Goal: Find specific page/section: Find specific page/section

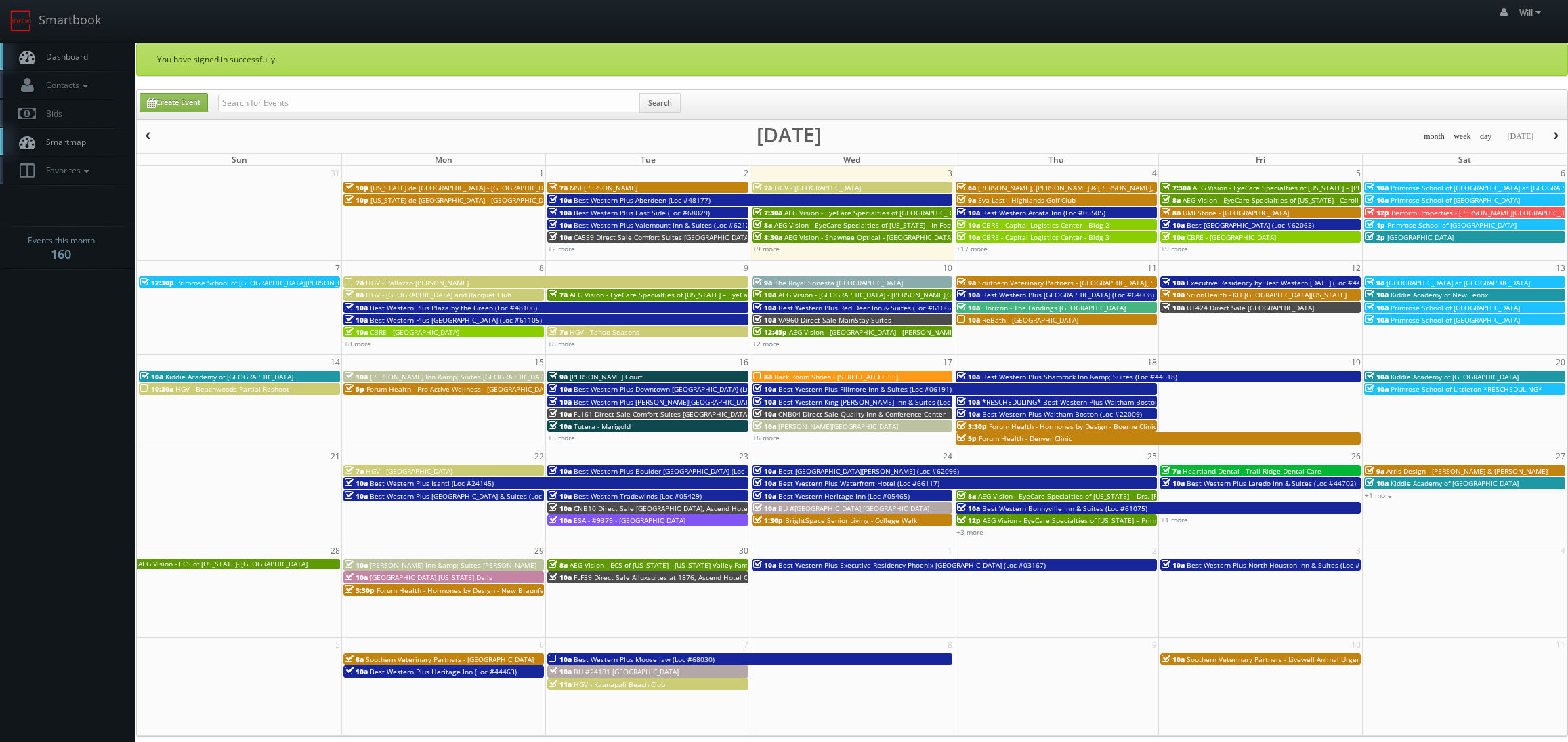
click at [268, 101] on input "text" at bounding box center [429, 103] width 422 height 19
drag, startPoint x: 266, startPoint y: 105, endPoint x: 14, endPoint y: 63, distance: 255.5
click at [14, 64] on body "Smartbook Toggle Side Navigation Toggle Top Navigation Will Will Profile Logout…" at bounding box center [784, 507] width 1568 height 1015
type input "Hampton Inn Junction City"
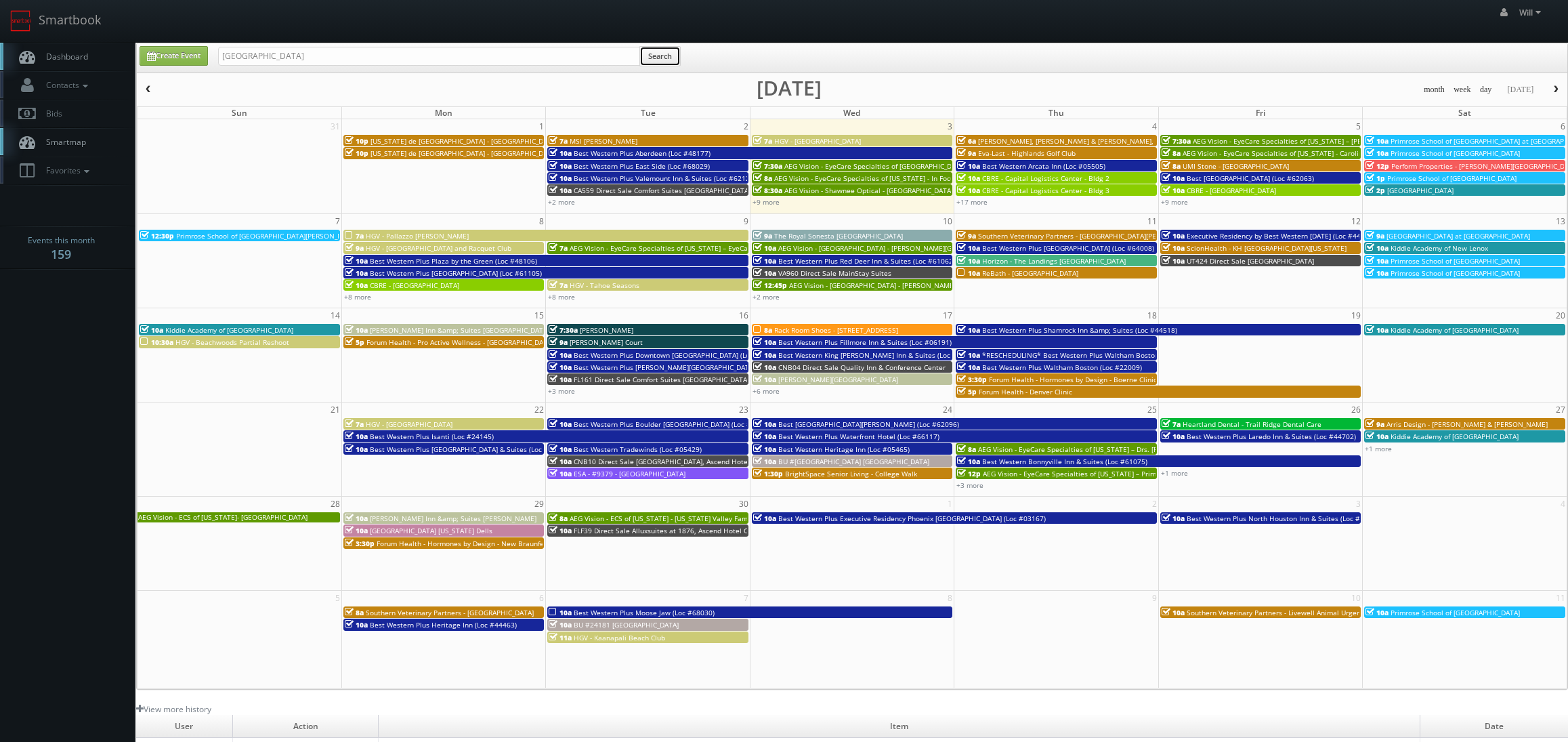
click at [666, 59] on button "Search" at bounding box center [660, 55] width 41 height 20
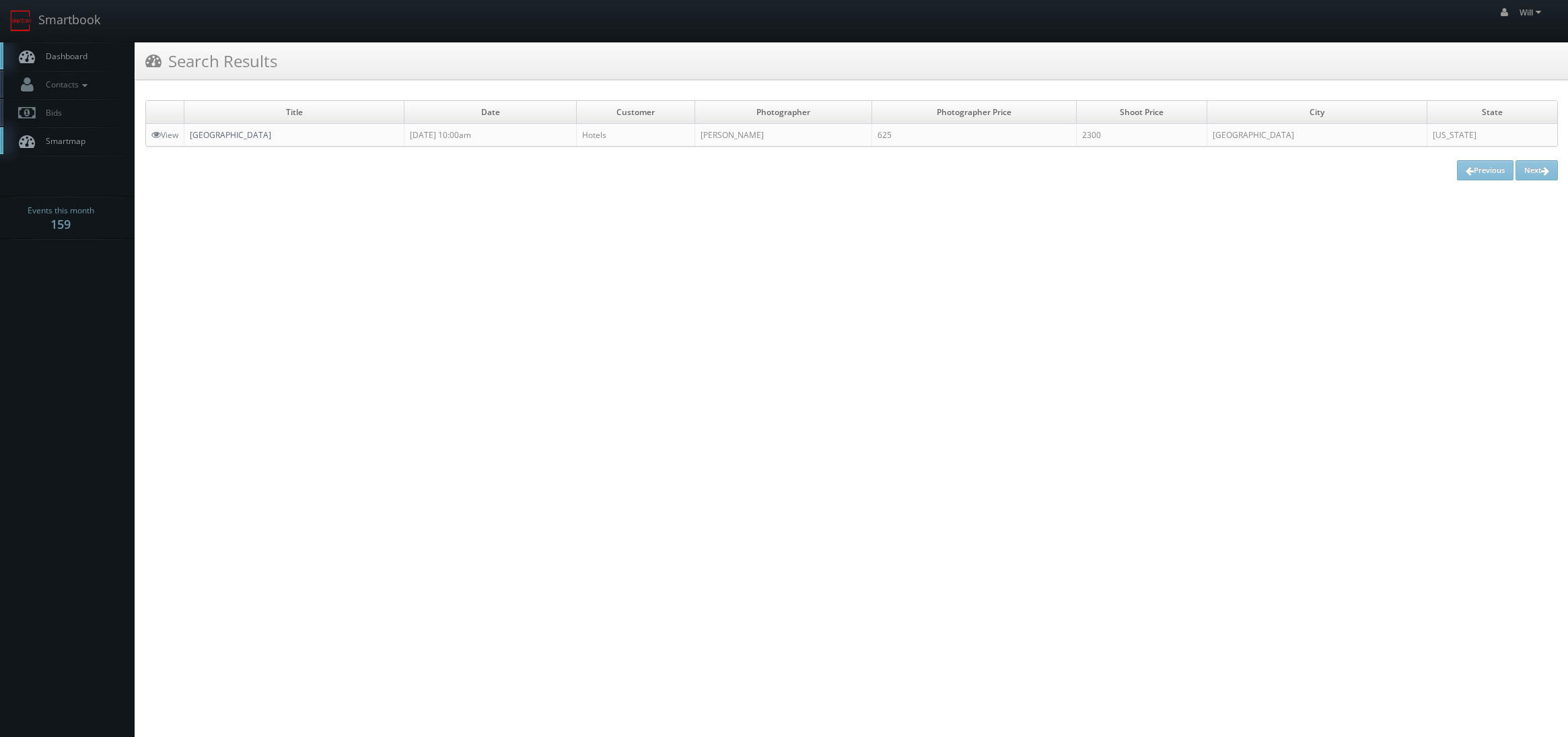
click at [271, 137] on link "[GEOGRAPHIC_DATA]" at bounding box center [230, 135] width 81 height 12
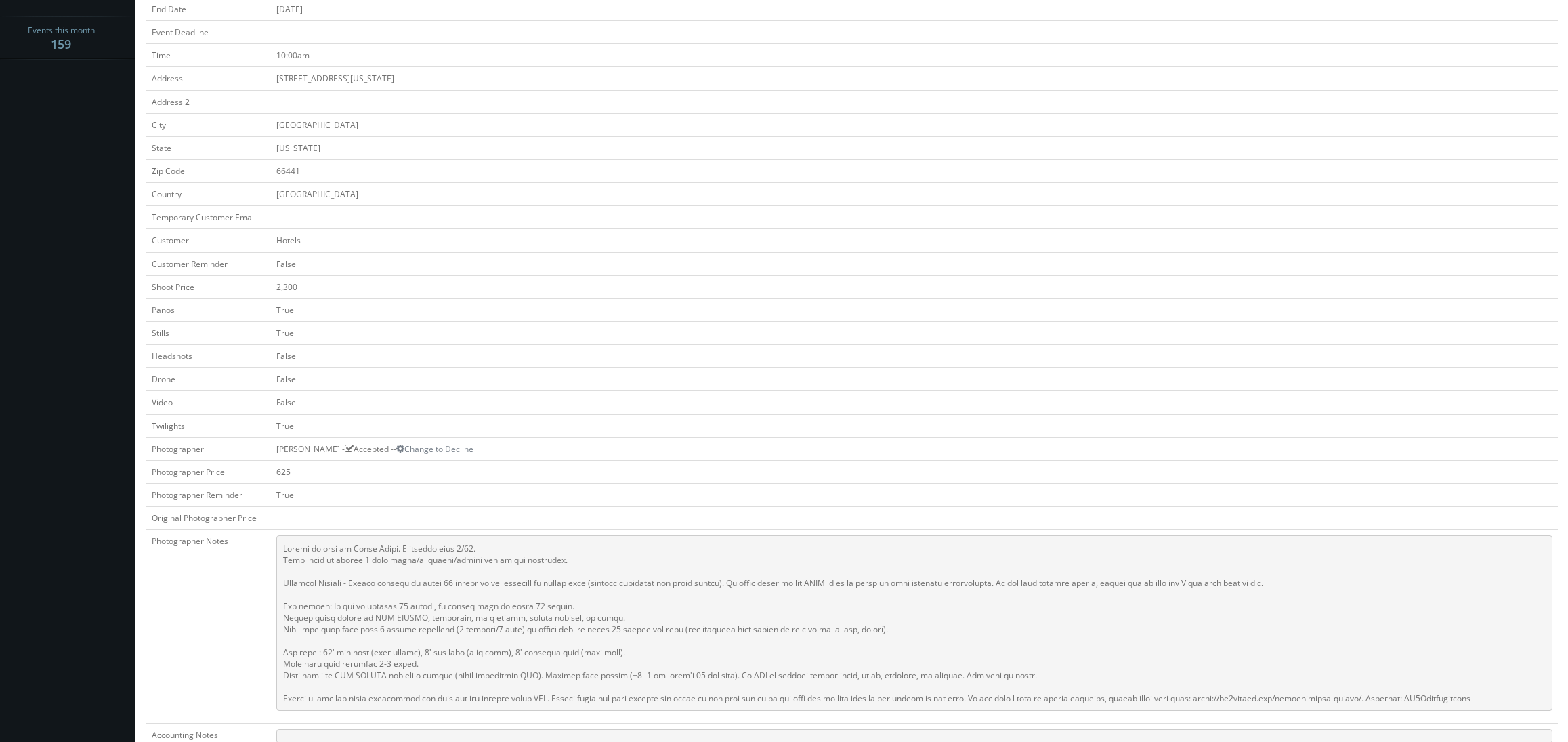
scroll to position [203, 0]
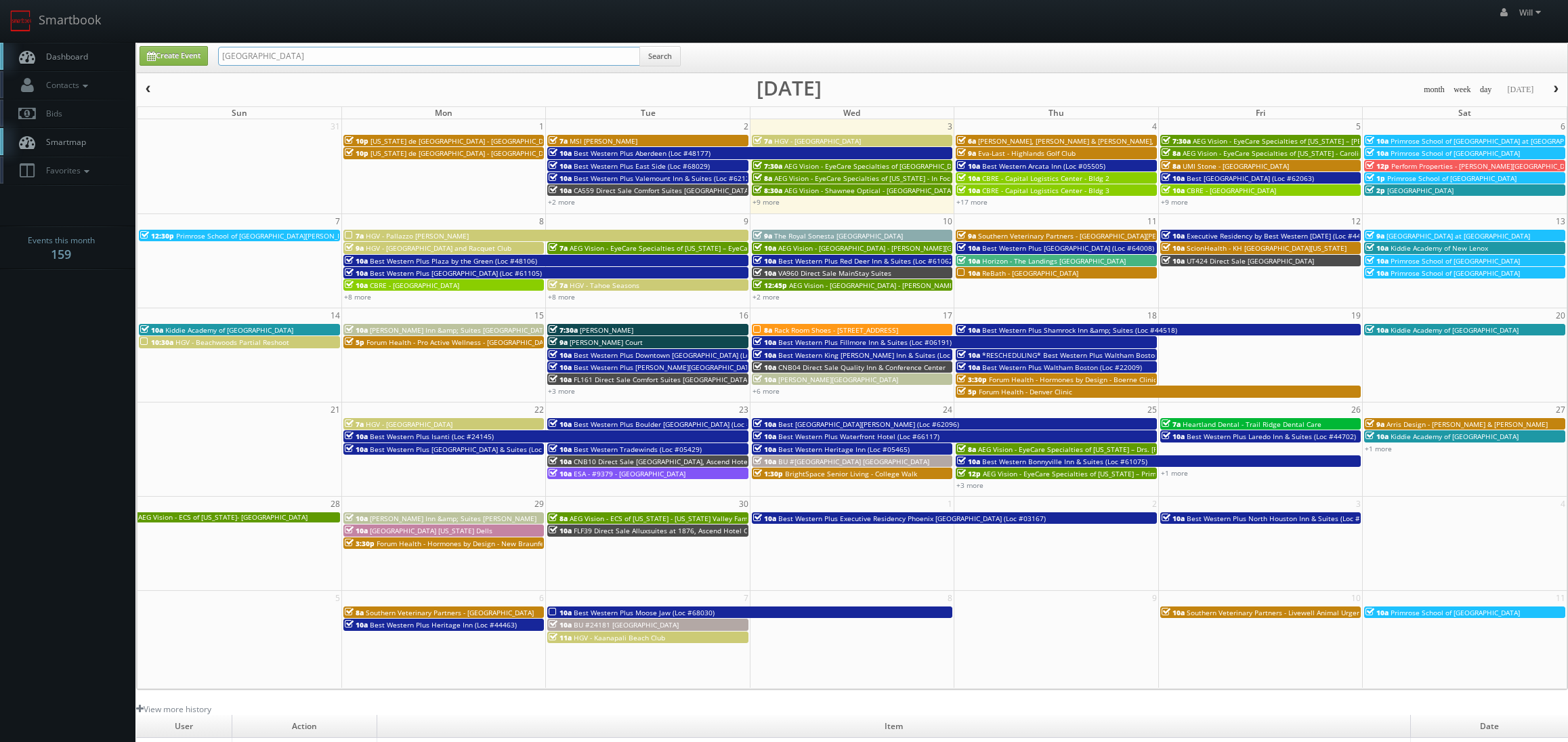
click at [280, 57] on input "Hampton Inn Junction City" at bounding box center [429, 56] width 422 height 19
paste input "(08-01-25) FL572 Direct Sale Quality Inn Brandenton North I-75"
drag, startPoint x: 265, startPoint y: 52, endPoint x: 64, endPoint y: 7, distance: 206.0
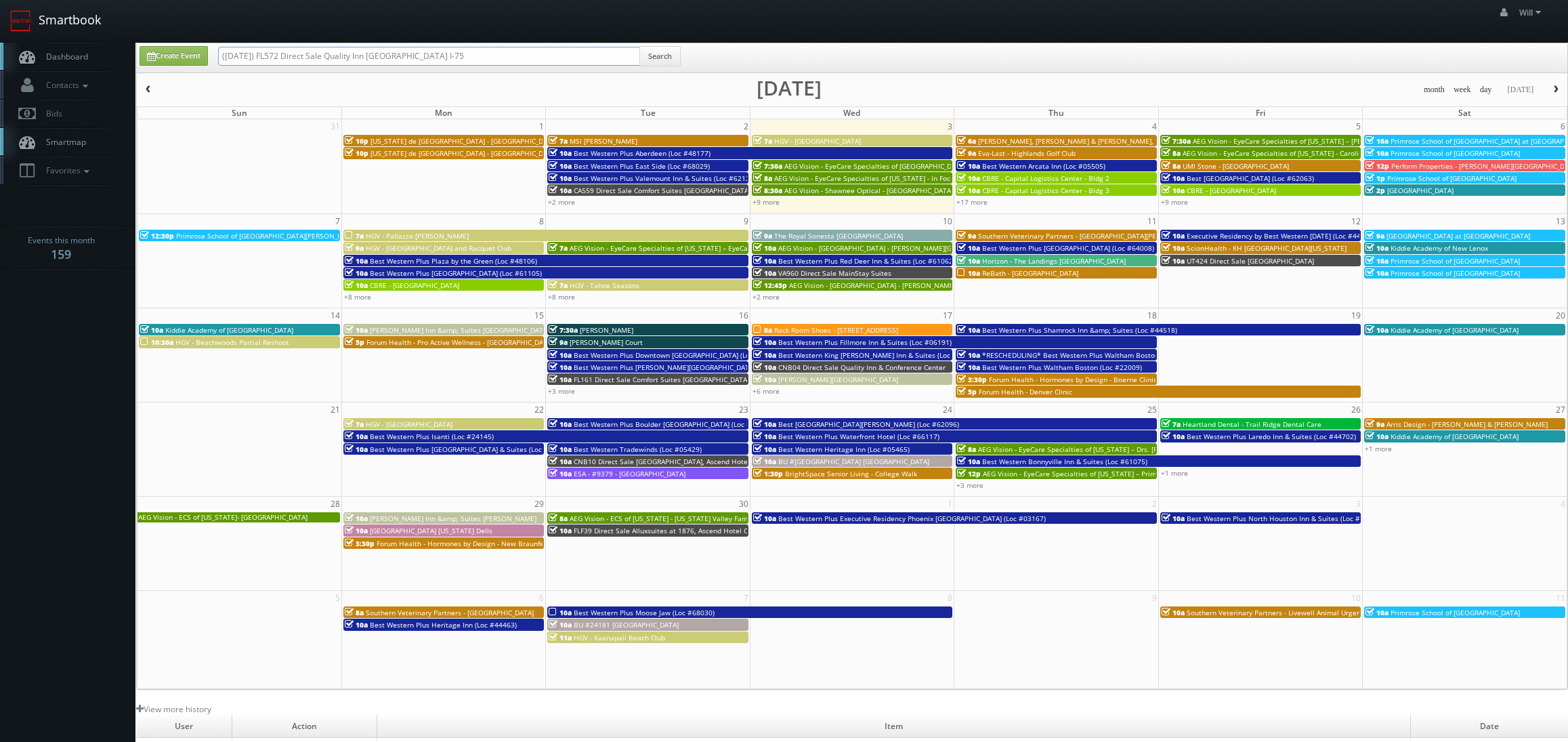
click at [64, 8] on body "Smartbook Toggle Side Navigation Toggle Top Navigation Will Will Profile Logout…" at bounding box center [784, 484] width 1568 height 968
click at [414, 55] on input "FL572 Direct Sale Quality Inn [GEOGRAPHIC_DATA] North I-75" at bounding box center [429, 56] width 422 height 19
type input "FL572 Direct Sale Quality Inn Brandenton North I 75"
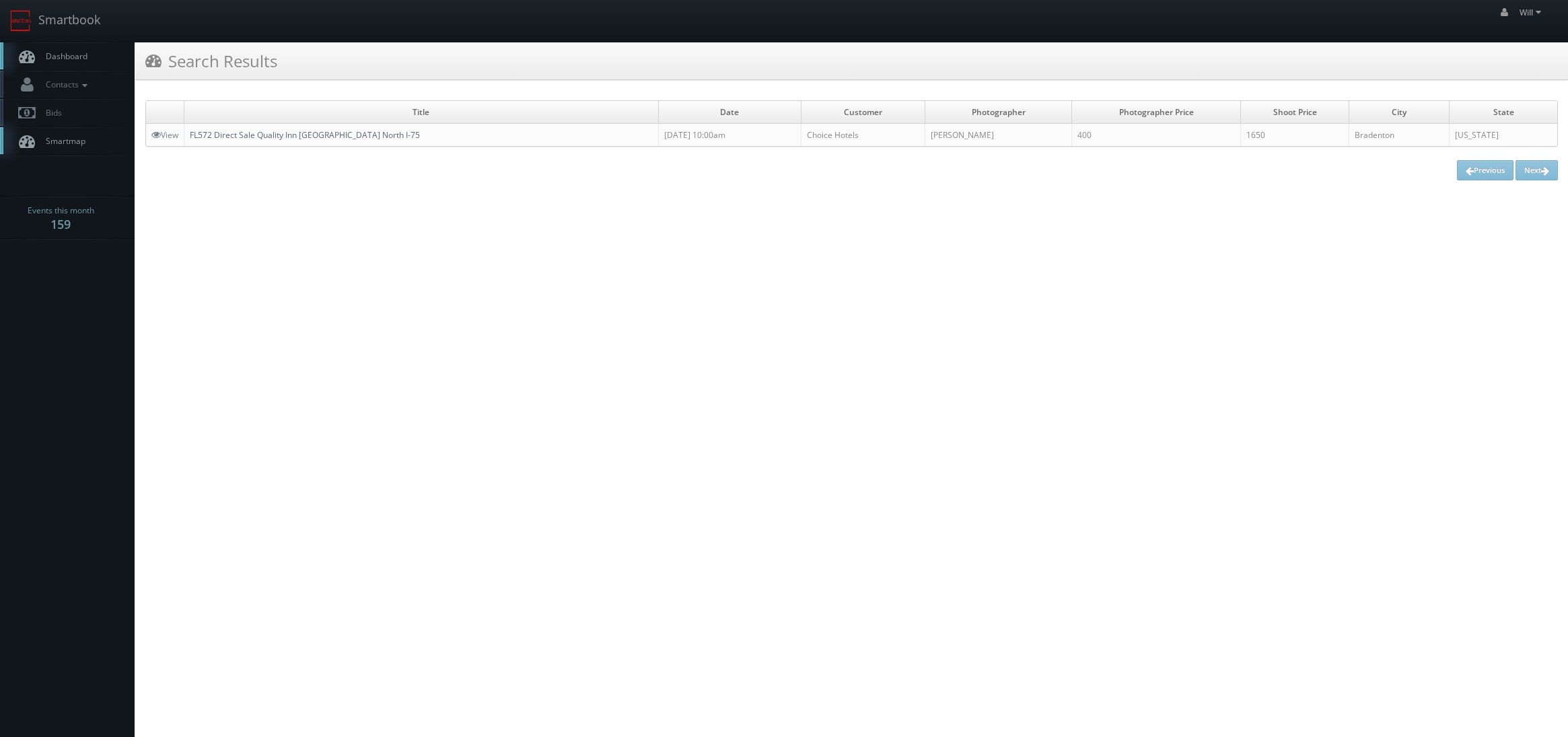
click at [273, 134] on link "FL572 Direct Sale Quality Inn [GEOGRAPHIC_DATA] North I-75" at bounding box center [304, 135] width 230 height 12
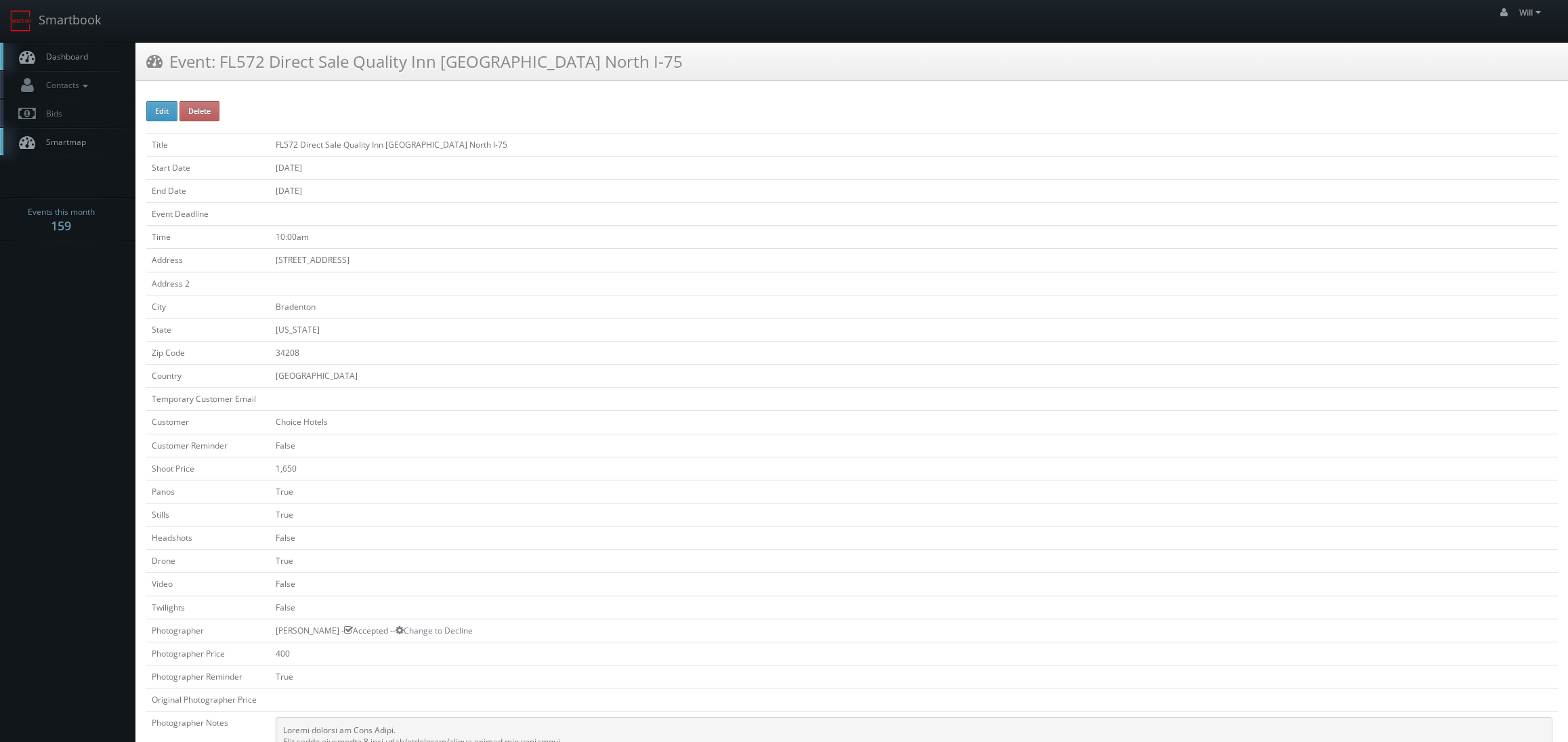
scroll to position [68, 0]
